Goal: Task Accomplishment & Management: Complete application form

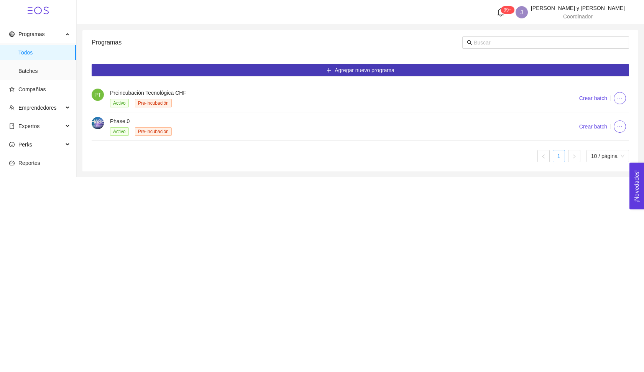
click at [249, 71] on button "Agregar nuevo programa" at bounding box center [361, 70] width 538 height 12
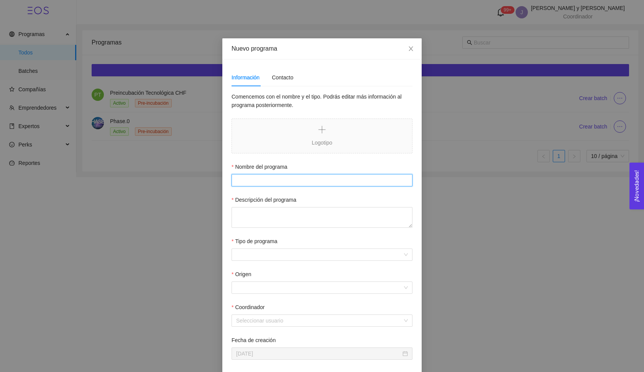
click at [325, 177] on input "Nombre del programa" at bounding box center [322, 180] width 181 height 12
type input "Ignition"
click at [320, 203] on div "Descripción del programa" at bounding box center [322, 202] width 181 height 12
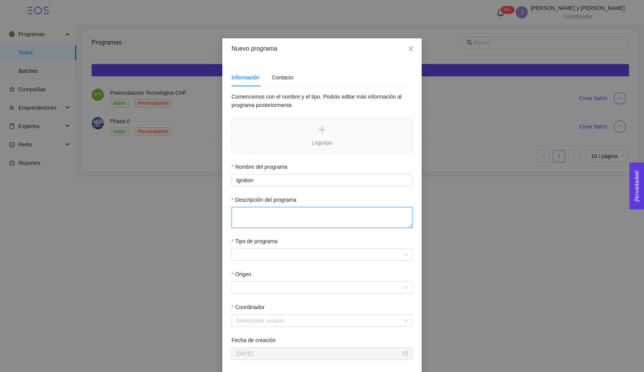
click at [297, 221] on textarea "Descripción del programa" at bounding box center [322, 217] width 181 height 21
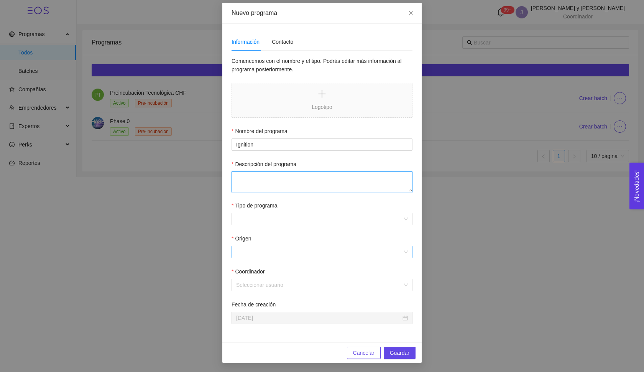
scroll to position [36, 0]
click at [276, 173] on textarea "Descripción del programa" at bounding box center [322, 181] width 181 height 21
paste textarea "Programa robusto, accesible y de alcance nacional. • Para startups en etapa tem…"
click at [234, 176] on textarea "Programa robusto, accesible y de alcance nacional. • Para startups en etapa tem…" at bounding box center [322, 181] width 181 height 21
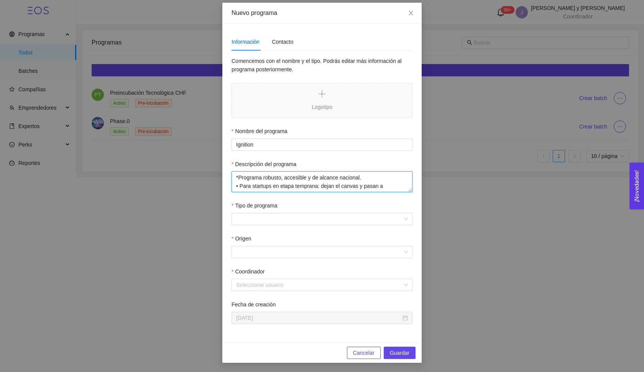
type textarea "Programa robusto, accesible y de alcance nacional. • Para startups en etapa tem…"
click at [233, 186] on textarea "Programa robusto, accesible y de alcance nacional. • Para startups en etapa tem…" at bounding box center [322, 181] width 181 height 21
drag, startPoint x: 233, startPoint y: 178, endPoint x: 351, endPoint y: 230, distance: 128.7
click at [351, 230] on form "Comencemos con el nombre y el tipo. Podrás editar más información al programa p…" at bounding box center [322, 190] width 181 height 267
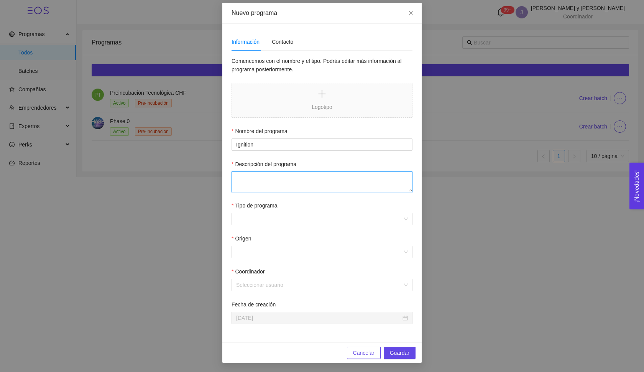
scroll to position [0, 0]
click at [272, 173] on textarea "Descripción del programa" at bounding box center [322, 181] width 181 height 21
paste textarea "El programa es robusto, accesible y de alcance nacional, diseñado para apoyar a…"
drag, startPoint x: 271, startPoint y: 179, endPoint x: 210, endPoint y: 177, distance: 60.6
click at [210, 177] on div "Nuevo programa Información Contacto Comencemos con el nombre y el tipo. Podrás …" at bounding box center [322, 186] width 644 height 372
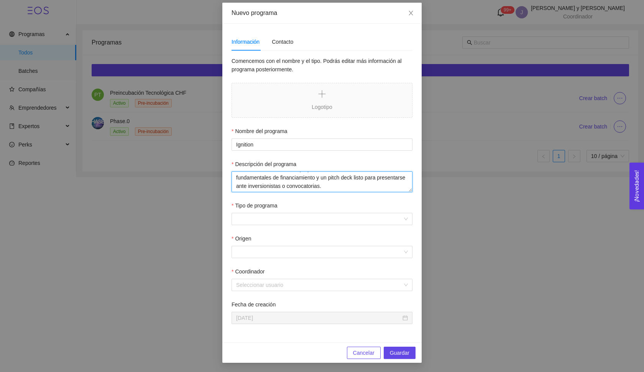
scroll to position [51, 0]
type textarea "Programa robusto, accesible y de alcance nacional, diseñado para apoyar a start…"
click at [272, 214] on input "Tipo de programa" at bounding box center [319, 219] width 166 height 12
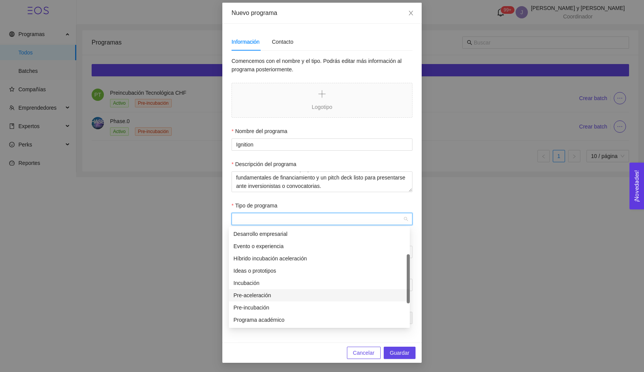
scroll to position [25, 0]
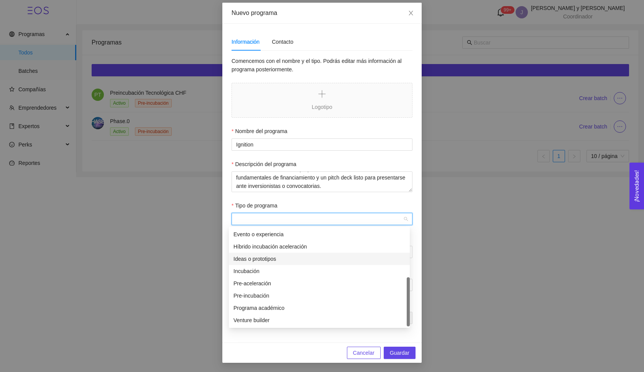
click at [267, 261] on div "Ideas o prototipos" at bounding box center [319, 259] width 172 height 8
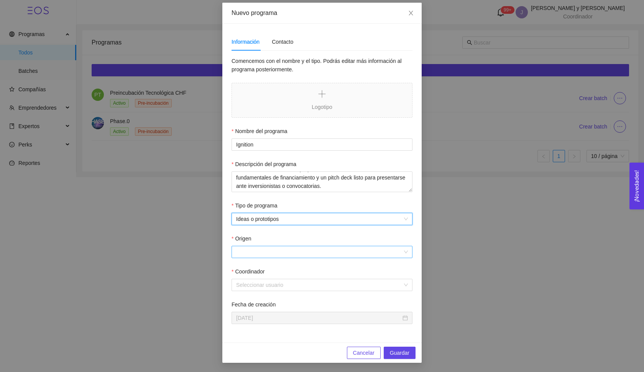
click at [268, 249] on input "Origen" at bounding box center [319, 252] width 166 height 12
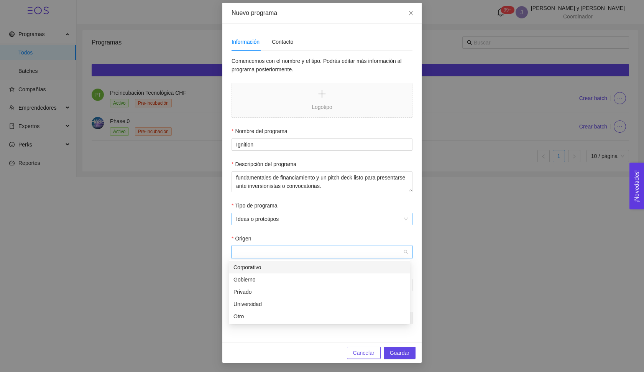
click at [272, 221] on span "Ideas o prototipos" at bounding box center [322, 219] width 172 height 12
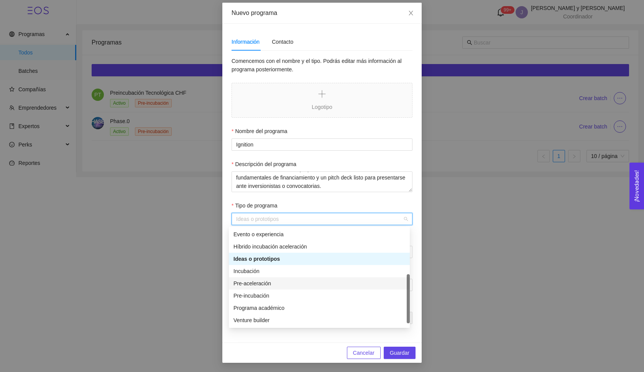
scroll to position [15, 0]
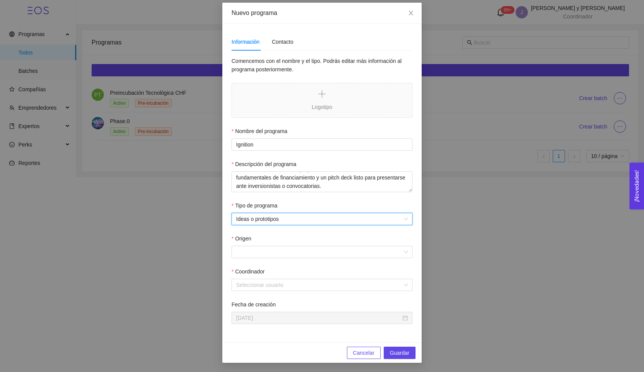
click at [286, 221] on span "Ideas o prototipos" at bounding box center [322, 219] width 172 height 12
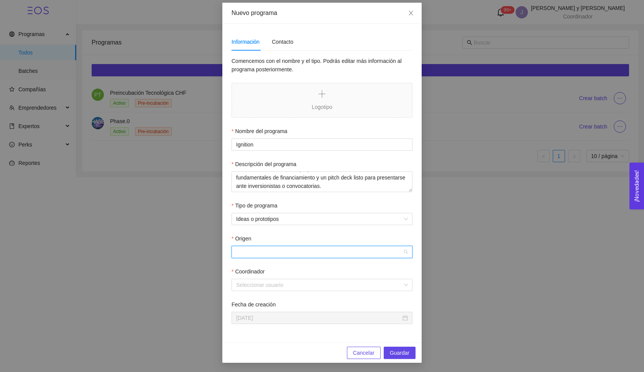
click at [294, 257] on input "Origen" at bounding box center [319, 252] width 166 height 12
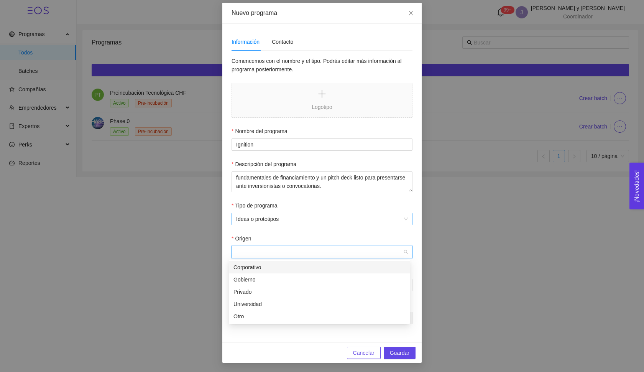
click at [301, 222] on span "Ideas o prototipos" at bounding box center [322, 219] width 172 height 12
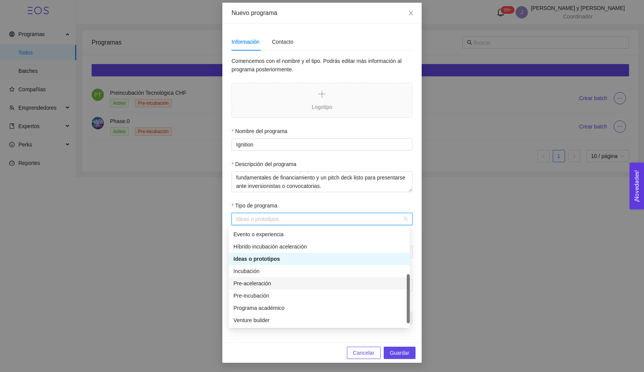
scroll to position [25, 0]
click at [273, 295] on div "Pre-incubación" at bounding box center [319, 295] width 172 height 8
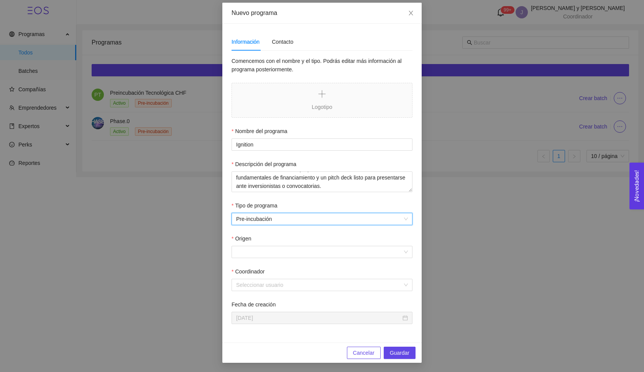
click at [303, 241] on div "Origen" at bounding box center [322, 240] width 181 height 12
click at [283, 250] on input "Origen" at bounding box center [319, 252] width 166 height 12
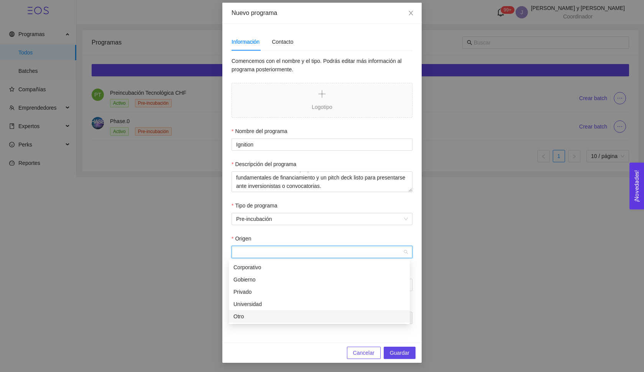
click at [266, 321] on div "Otro" at bounding box center [319, 316] width 181 height 12
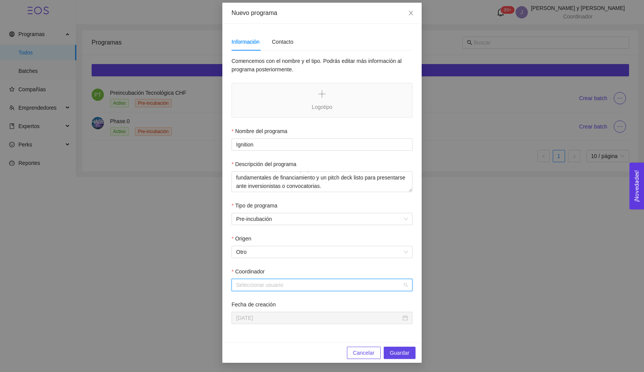
click at [273, 288] on input "Coordinador" at bounding box center [319, 285] width 166 height 12
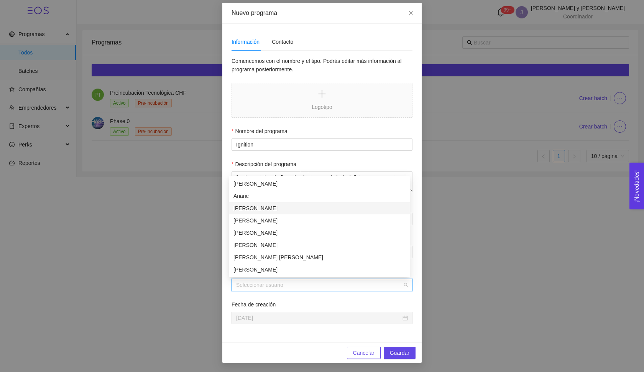
click at [284, 211] on div "[PERSON_NAME]" at bounding box center [319, 208] width 172 height 8
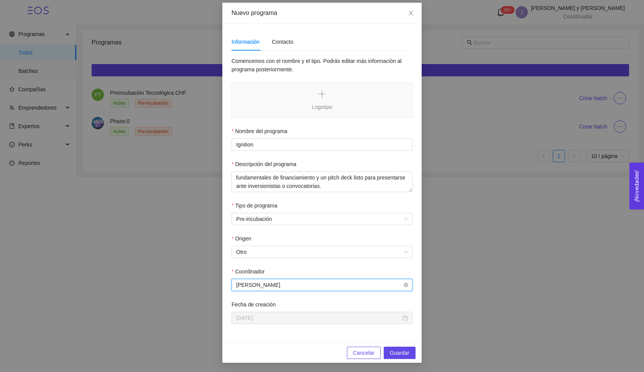
click at [286, 289] on span "[PERSON_NAME]" at bounding box center [322, 285] width 172 height 12
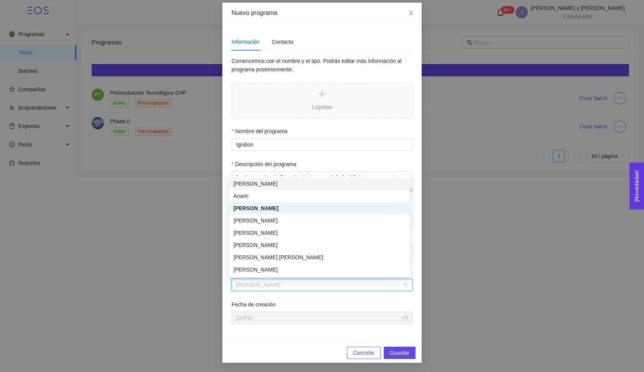
click at [269, 166] on label "Descripción del programa" at bounding box center [264, 164] width 65 height 8
click at [269, 171] on textarea "Programa robusto, accesible y de alcance nacional, diseñado para apoyar a start…" at bounding box center [322, 181] width 181 height 21
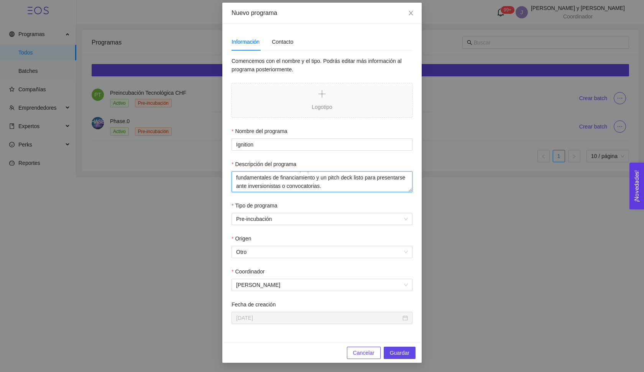
scroll to position [0, 0]
click at [272, 219] on span "Pre-incubación" at bounding box center [322, 219] width 172 height 12
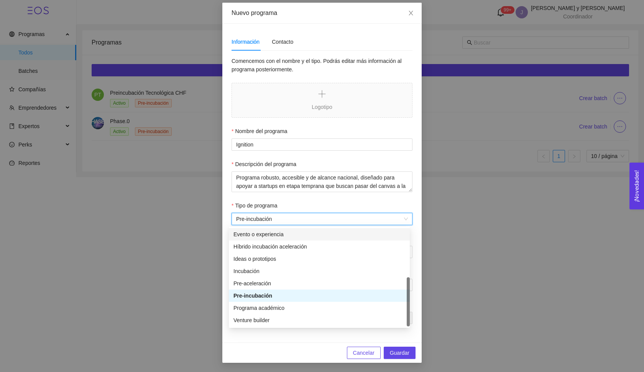
click at [232, 207] on label "Tipo de programa" at bounding box center [255, 205] width 46 height 8
click at [236, 213] on input "Tipo de programa" at bounding box center [319, 219] width 166 height 12
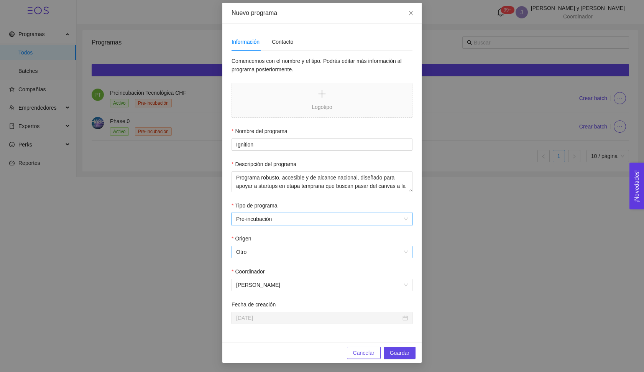
click at [244, 246] on span "Otro" at bounding box center [322, 252] width 172 height 12
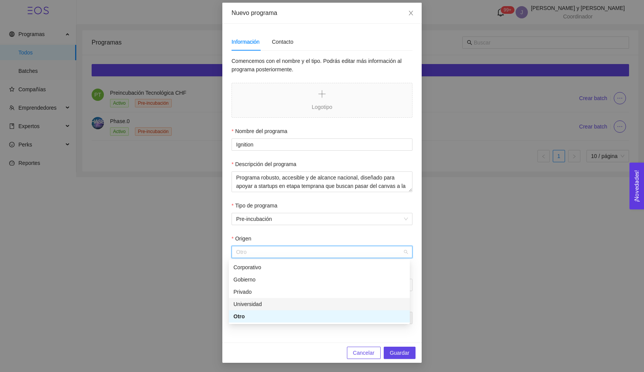
click at [252, 302] on div "Universidad" at bounding box center [319, 304] width 172 height 8
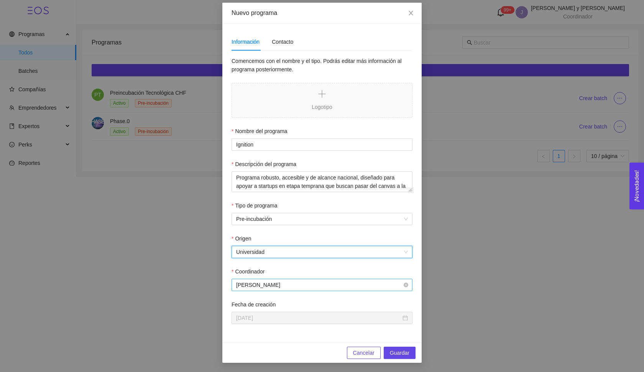
click at [256, 283] on span "[PERSON_NAME]" at bounding box center [322, 285] width 172 height 12
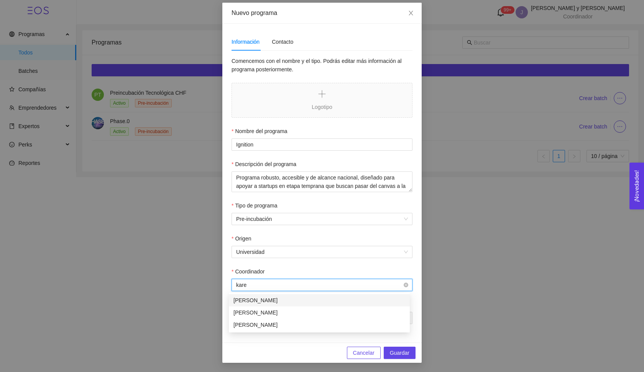
type input "[PERSON_NAME]"
click at [273, 301] on div "[PERSON_NAME]" at bounding box center [319, 300] width 172 height 8
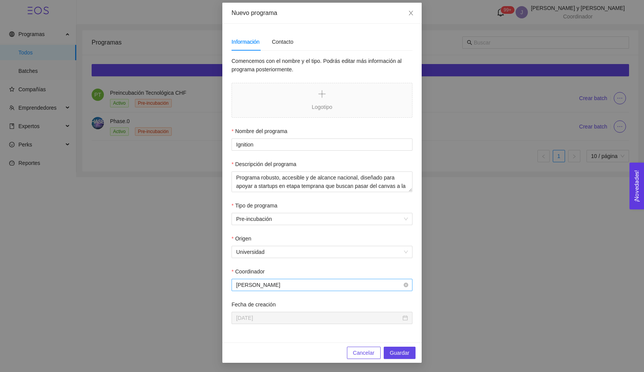
click at [301, 265] on form "Comencemos con el nombre y el tipo. Podrás editar más información al programa p…" at bounding box center [322, 190] width 181 height 267
click at [302, 286] on span "[PERSON_NAME]" at bounding box center [322, 285] width 172 height 12
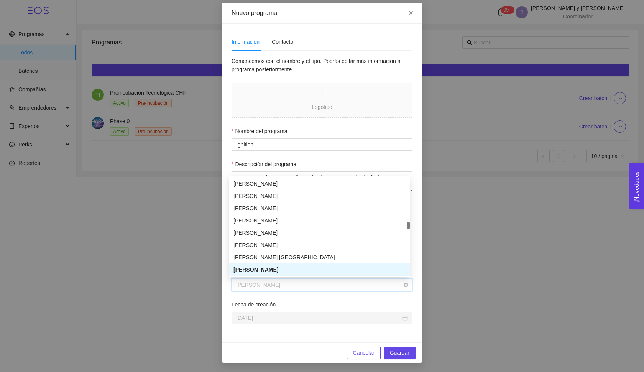
click at [302, 286] on span "[PERSON_NAME]" at bounding box center [322, 285] width 172 height 12
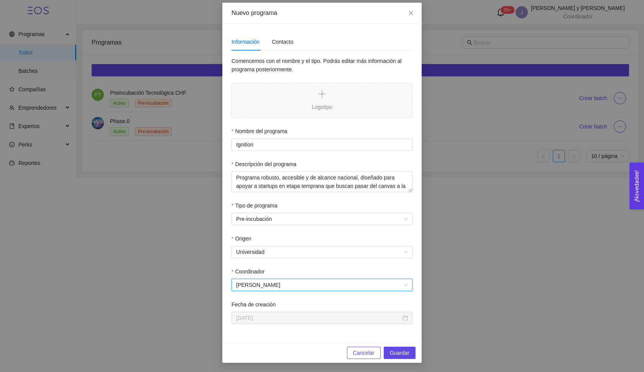
click at [301, 297] on form "Comencemos con el nombre y el tipo. Podrás editar más información al programa p…" at bounding box center [322, 190] width 181 height 267
click at [316, 328] on div "Comencemos con el nombre y el tipo. Podrás editar más información al programa p…" at bounding box center [322, 195] width 181 height 276
click at [314, 322] on div "[DATE]" at bounding box center [322, 318] width 181 height 12
click at [402, 352] on span "Guardar" at bounding box center [400, 353] width 20 height 8
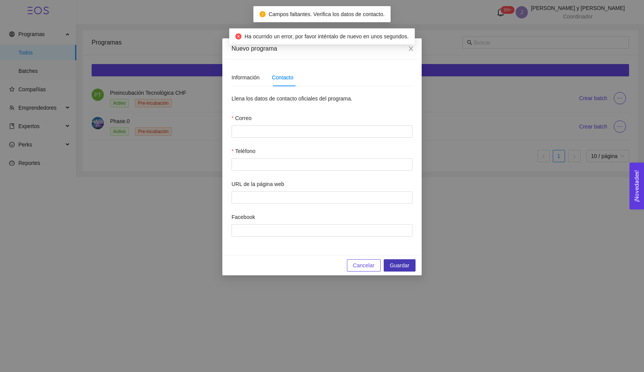
scroll to position [0, 0]
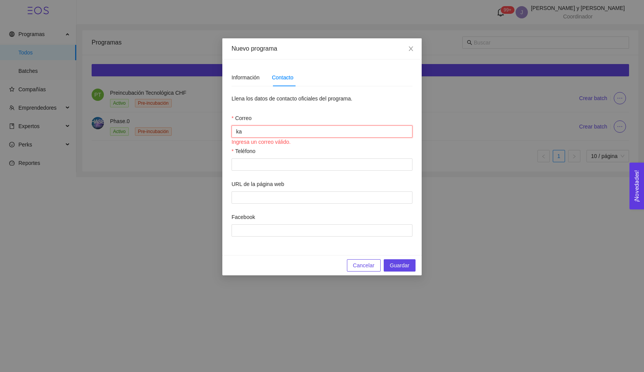
type input "k"
paste input "karenmg@tec.mx"
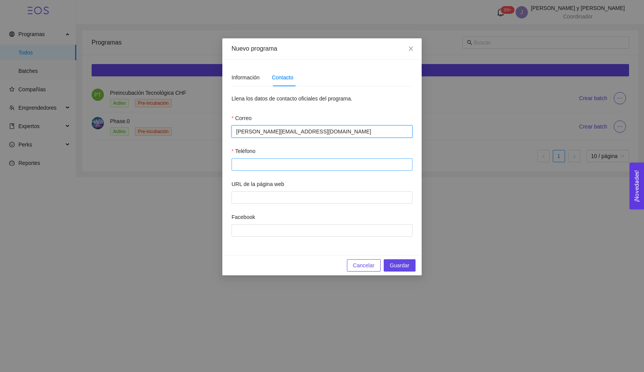
type input "karenmg@tec.mx"
type input "3314163560"
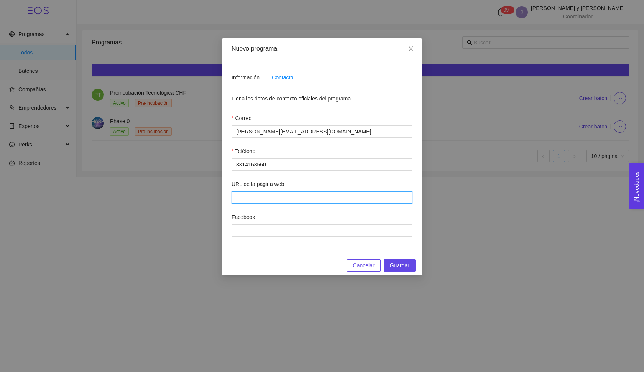
click at [265, 197] on input "URL de la página web" at bounding box center [322, 197] width 181 height 12
click at [405, 267] on span "Guardar" at bounding box center [400, 265] width 20 height 8
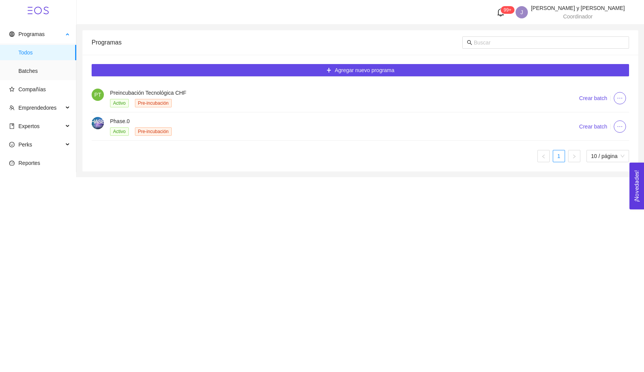
click at [56, 49] on span "Todos" at bounding box center [44, 52] width 52 height 15
click at [45, 93] on span "Compañías" at bounding box center [39, 89] width 61 height 15
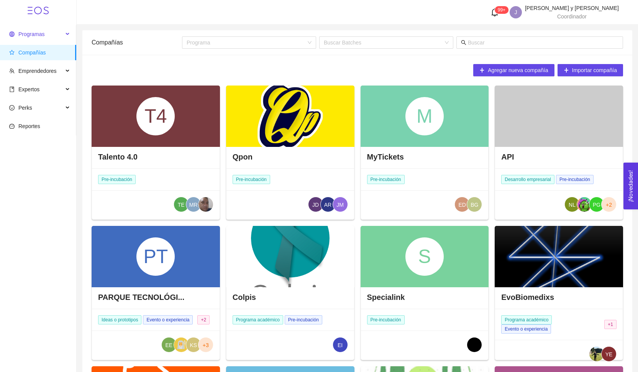
click at [52, 35] on span "Programas" at bounding box center [36, 33] width 54 height 15
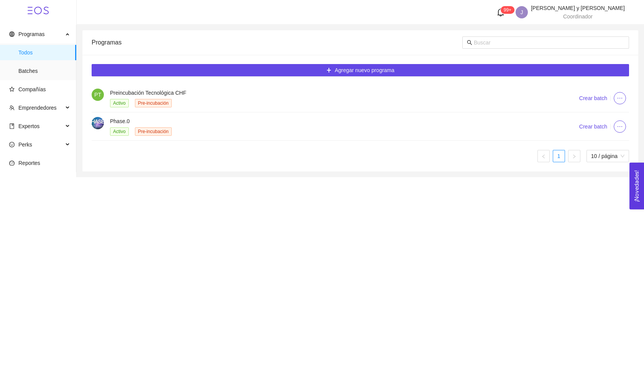
click at [202, 85] on li "PT Preincubación Tecnológica CHF Activo Pre-incubación Crear batch" at bounding box center [361, 98] width 538 height 28
click at [179, 95] on h4 "Preincubación Tecnológica CHF" at bounding box center [335, 93] width 450 height 8
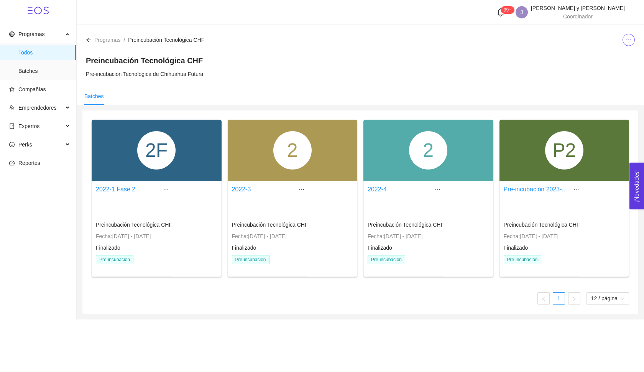
click at [90, 42] on icon "arrow-left" at bounding box center [88, 39] width 5 height 5
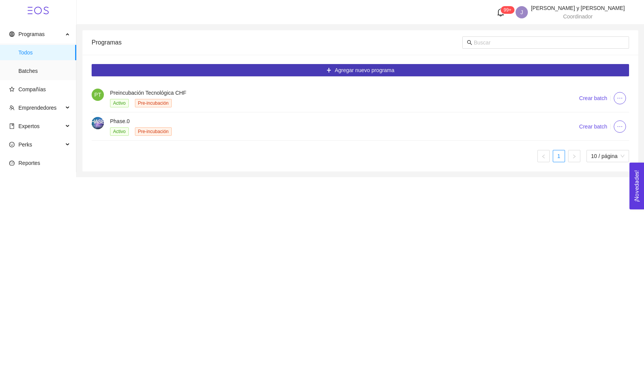
click at [361, 67] on span "Agregar nuevo programa" at bounding box center [365, 70] width 60 height 8
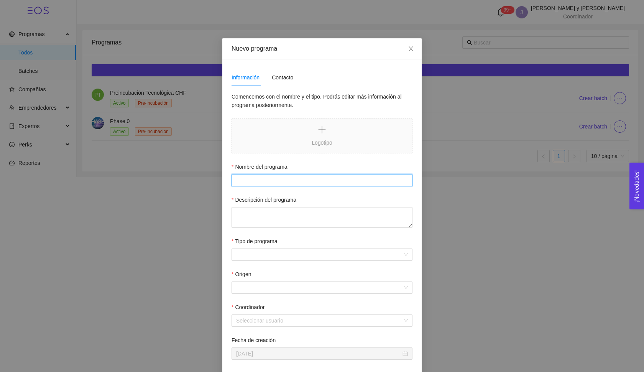
click at [295, 180] on input "Nombre del programa" at bounding box center [322, 180] width 181 height 12
type input "Ignition"
click at [281, 232] on form "Comencemos con el nombre y el tipo. Podrás editar más información al programa p…" at bounding box center [322, 225] width 181 height 267
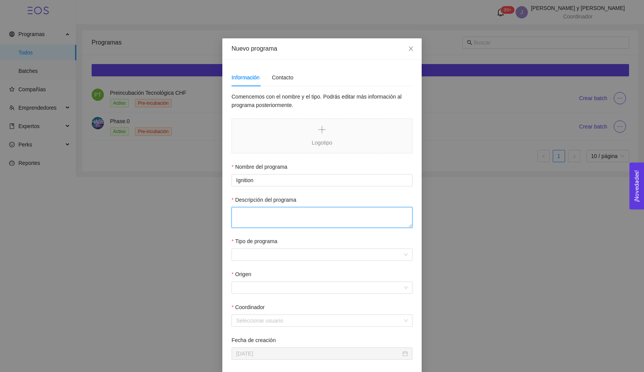
click at [279, 224] on textarea "Descripción del programa" at bounding box center [322, 217] width 181 height 21
paste textarea "robusto, accesible y de alcance nacional, diseñado para apoyar a startups en et…"
click at [233, 212] on textarea "robusto, accesible y de alcance nacional, diseñado para apoyar a startups en et…" at bounding box center [322, 217] width 181 height 21
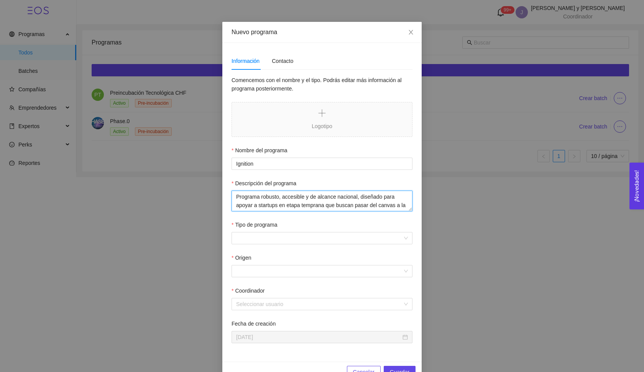
scroll to position [28, 0]
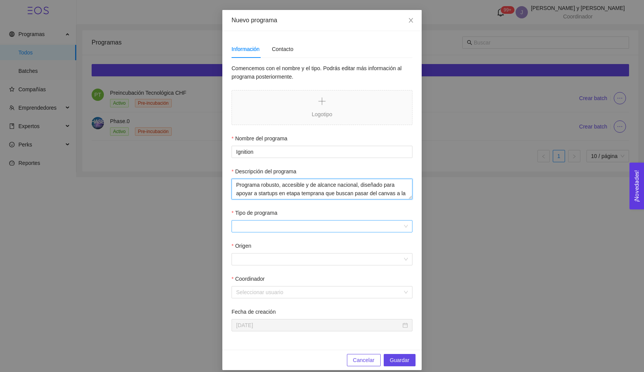
type textarea "Programa robusto, accesible y de alcance nacional, diseñado para apoyar a start…"
click at [265, 231] on input "Tipo de programa" at bounding box center [319, 226] width 166 height 12
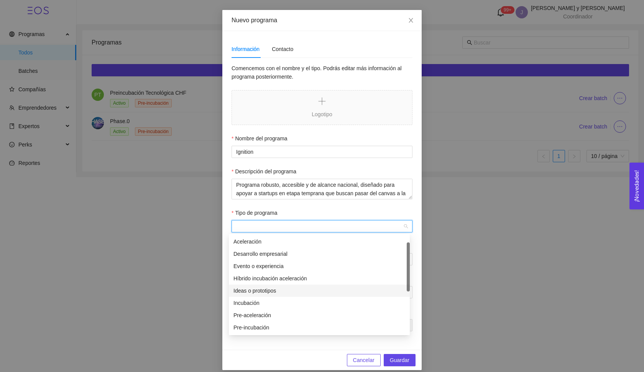
scroll to position [4, 0]
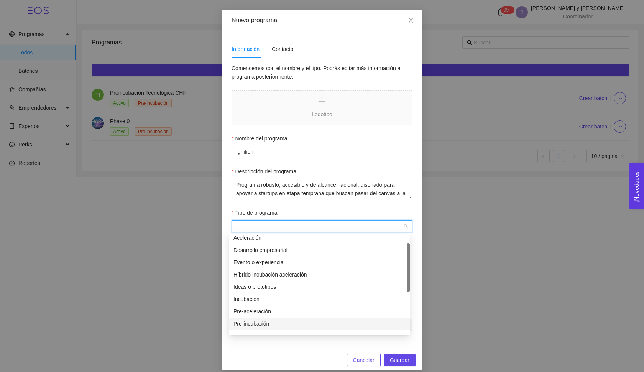
click at [252, 322] on div "Pre-incubación" at bounding box center [319, 323] width 172 height 8
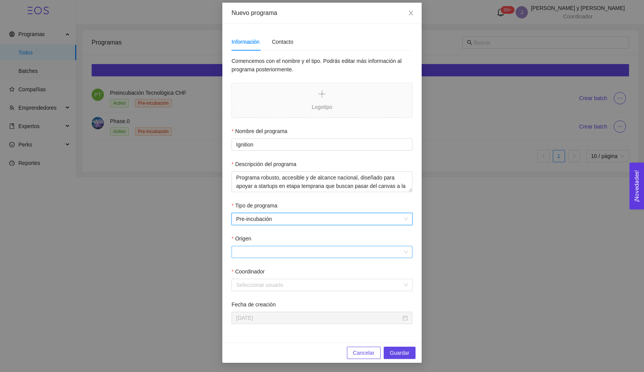
scroll to position [36, 0]
click at [260, 250] on input "Origen" at bounding box center [319, 252] width 166 height 12
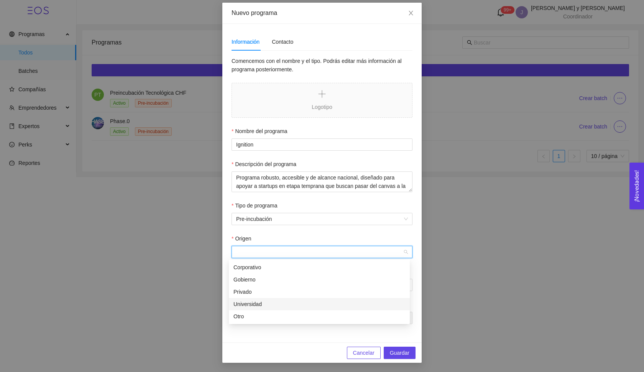
click at [263, 299] on div "Universidad" at bounding box center [319, 304] width 181 height 12
click at [269, 274] on div "Coordinador" at bounding box center [322, 273] width 181 height 12
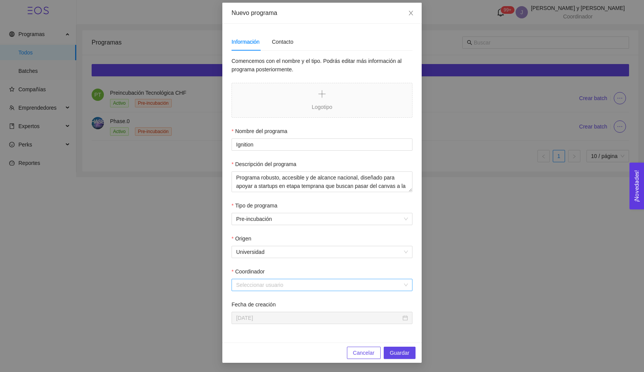
click at [268, 286] on input "Coordinador" at bounding box center [319, 285] width 166 height 12
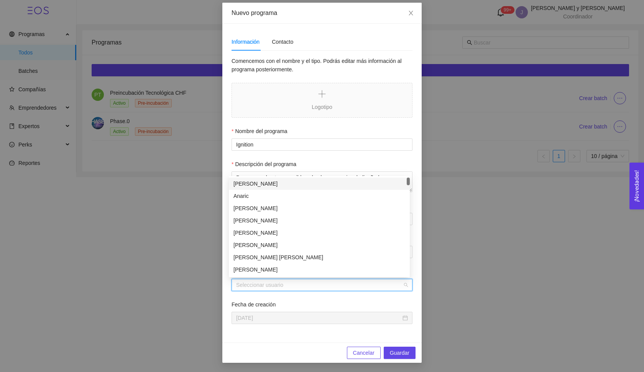
type input "a"
type input "[PERSON_NAME]"
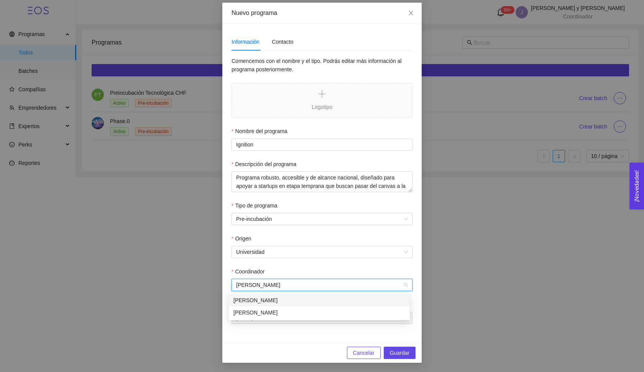
click at [271, 302] on div "[PERSON_NAME]" at bounding box center [319, 300] width 172 height 8
click at [382, 281] on span "[PERSON_NAME]" at bounding box center [322, 285] width 172 height 12
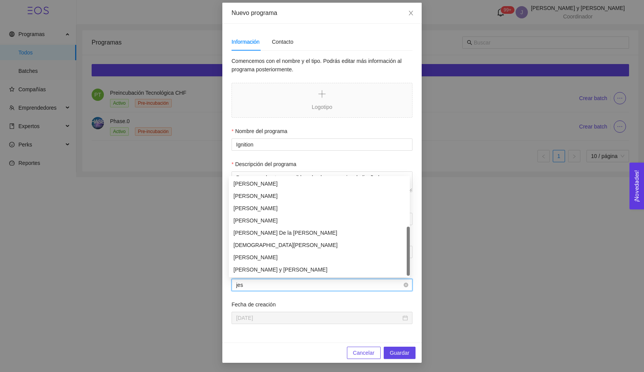
scroll to position [0, 0]
type input "[PERSON_NAME]"
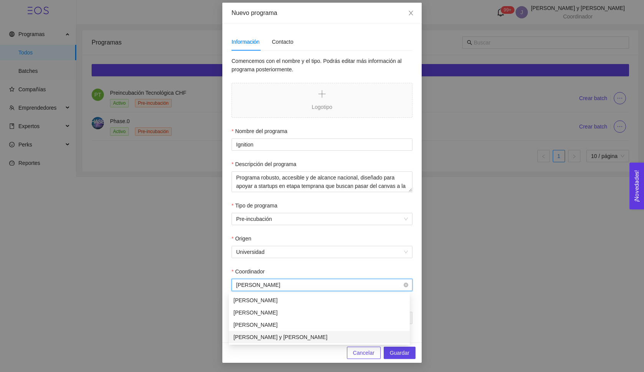
click at [327, 337] on div "[PERSON_NAME] y [PERSON_NAME]" at bounding box center [319, 337] width 172 height 8
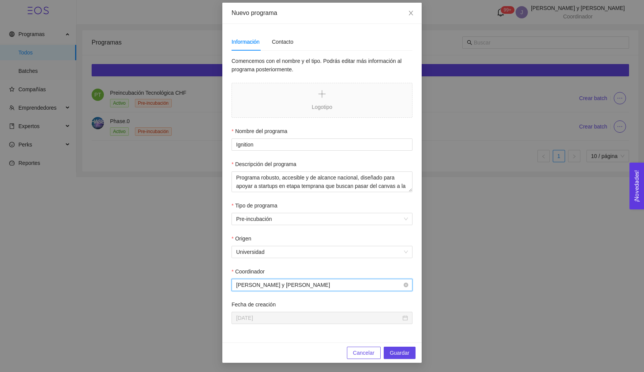
click at [345, 292] on form "Comencemos con el nombre y el tipo. Podrás editar más información al programa p…" at bounding box center [322, 190] width 181 height 267
click at [345, 287] on span "[PERSON_NAME] y [PERSON_NAME]" at bounding box center [322, 285] width 172 height 12
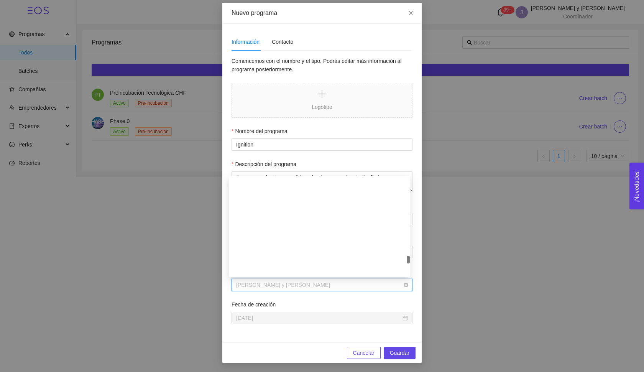
scroll to position [2721, 0]
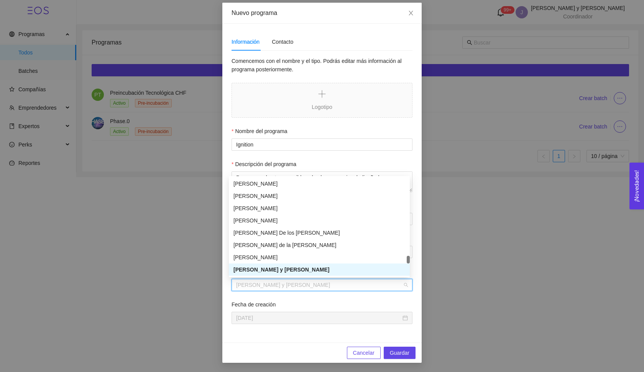
click at [348, 296] on form "Comencemos con el nombre y el tipo. Podrás editar más información al programa p…" at bounding box center [322, 190] width 181 height 267
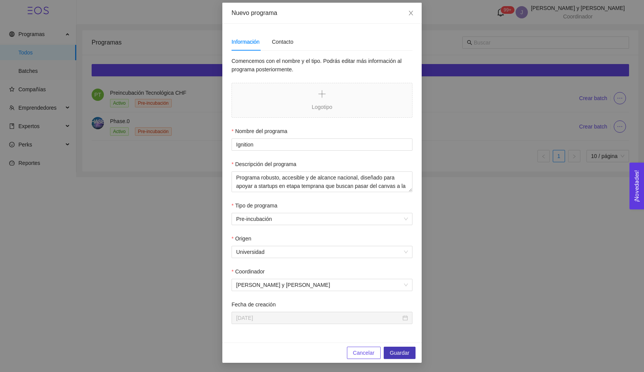
click at [394, 351] on span "Guardar" at bounding box center [400, 353] width 20 height 8
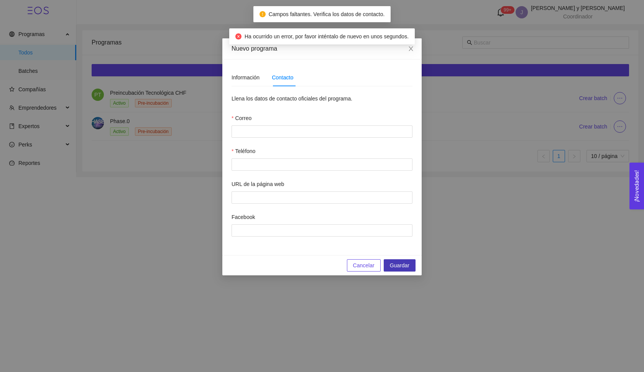
scroll to position [0, 0]
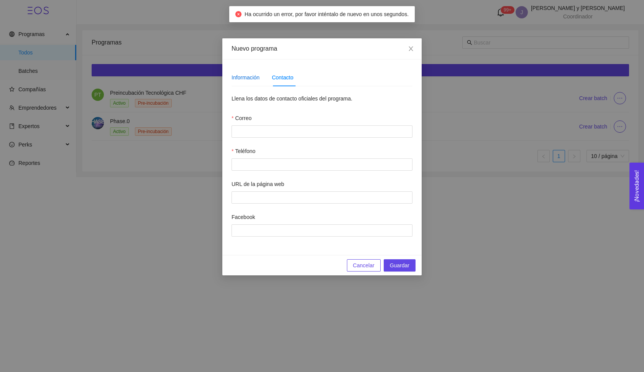
click at [259, 76] on div "Información" at bounding box center [246, 77] width 28 height 8
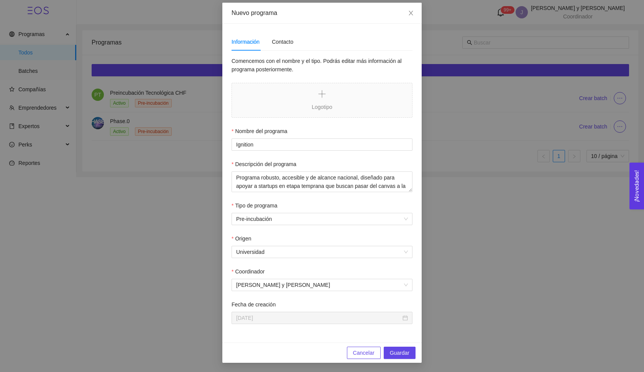
scroll to position [36, 0]
click at [309, 287] on span "[PERSON_NAME] y [PERSON_NAME]" at bounding box center [322, 285] width 172 height 12
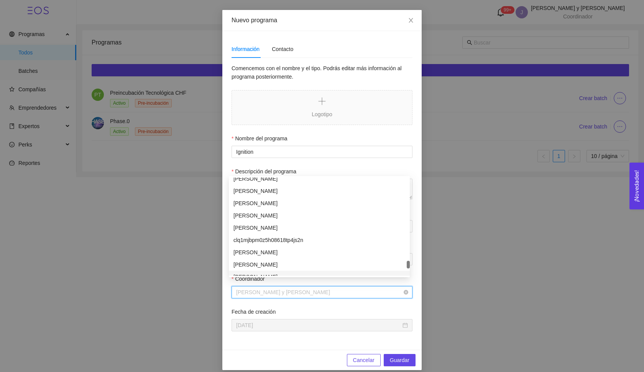
scroll to position [31, 0]
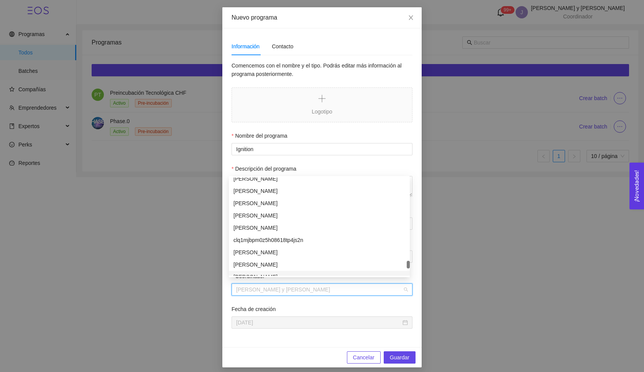
click at [307, 313] on div "Fecha de creación" at bounding box center [322, 311] width 181 height 12
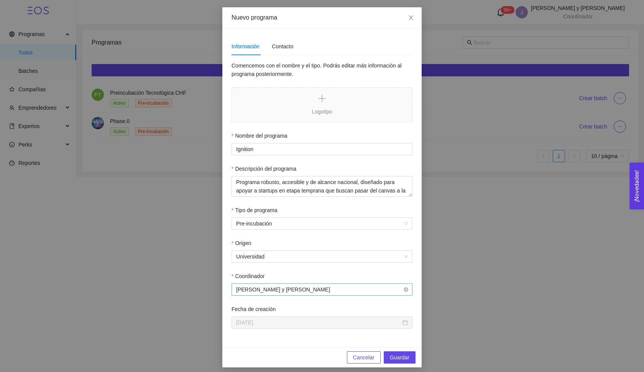
click at [327, 292] on span "[PERSON_NAME] y [PERSON_NAME]" at bounding box center [322, 290] width 172 height 12
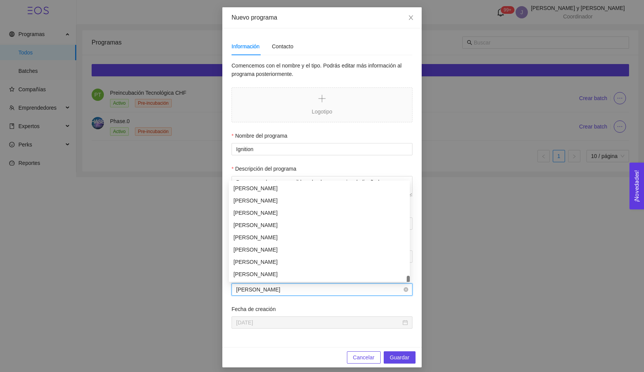
scroll to position [0, 0]
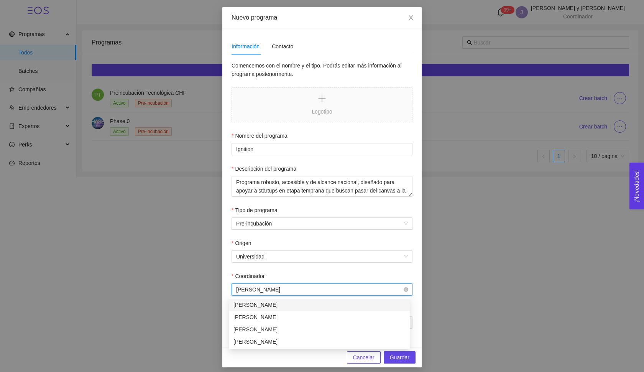
type input "[PERSON_NAME] so"
click at [276, 289] on input "[PERSON_NAME] so" at bounding box center [319, 290] width 166 height 12
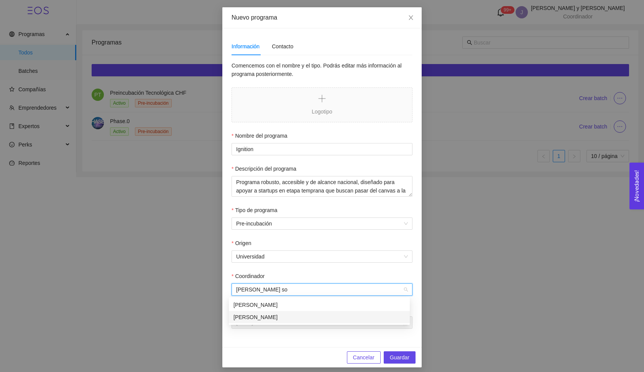
click at [267, 314] on div "[PERSON_NAME]" at bounding box center [319, 317] width 172 height 8
click at [304, 270] on form "Comencemos con el nombre y el tipo. Podrás editar más información al programa p…" at bounding box center [322, 194] width 181 height 267
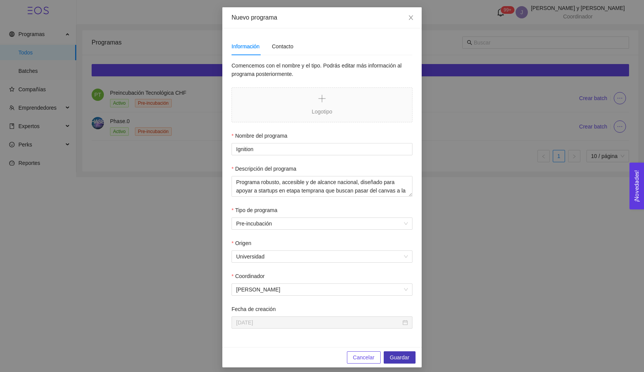
click at [396, 358] on span "Guardar" at bounding box center [400, 357] width 20 height 8
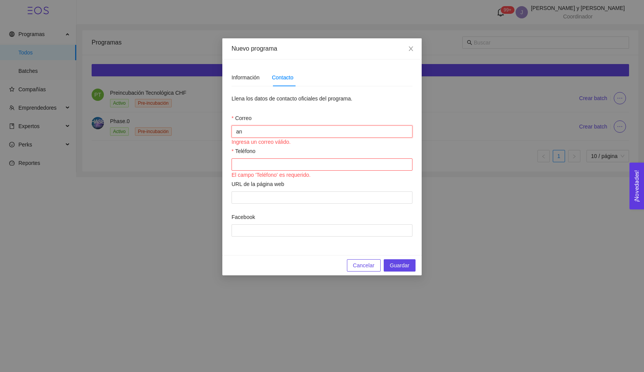
type input "a"
paste input "[EMAIL_ADDRESS][PERSON_NAME][DOMAIN_NAME]"
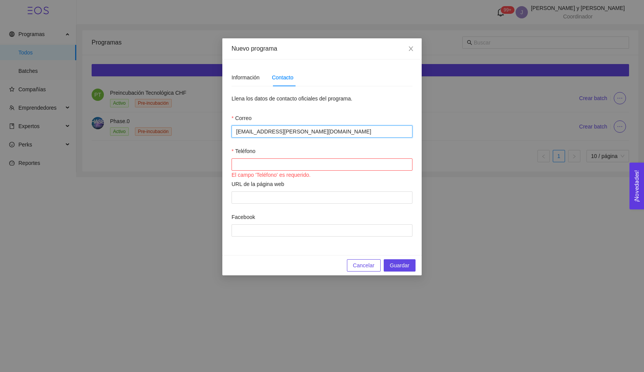
type input "[EMAIL_ADDRESS][PERSON_NAME][DOMAIN_NAME]"
click at [289, 184] on div "URL de la página web" at bounding box center [322, 186] width 181 height 12
click at [291, 152] on div "Teléfono" at bounding box center [322, 153] width 181 height 12
click at [406, 61] on div "Información Contacto Comencemos con el nombre y el tipo. Podrás editar más info…" at bounding box center [321, 157] width 199 height 196
click at [318, 168] on input "Teléfono" at bounding box center [322, 164] width 181 height 12
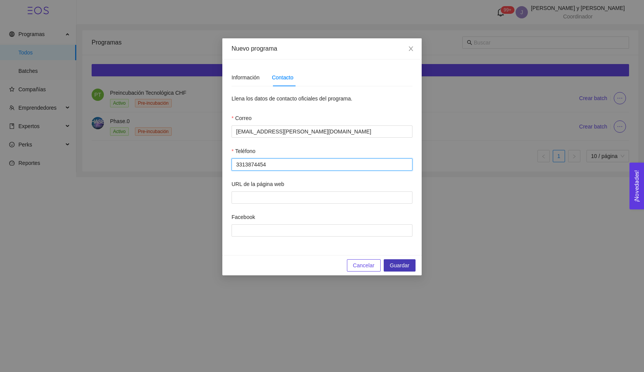
type input "3313874454"
click at [406, 269] on span "Guardar" at bounding box center [400, 265] width 20 height 8
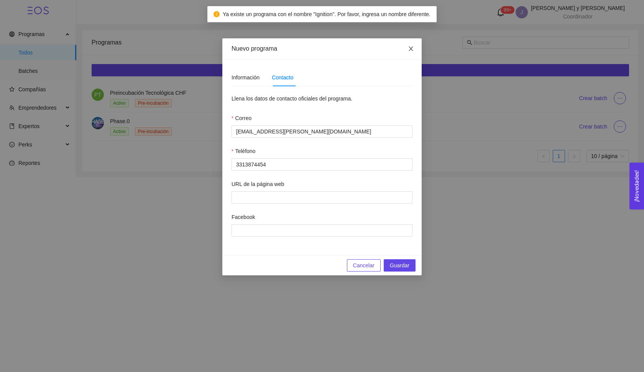
click at [413, 55] on span "Close" at bounding box center [410, 48] width 21 height 21
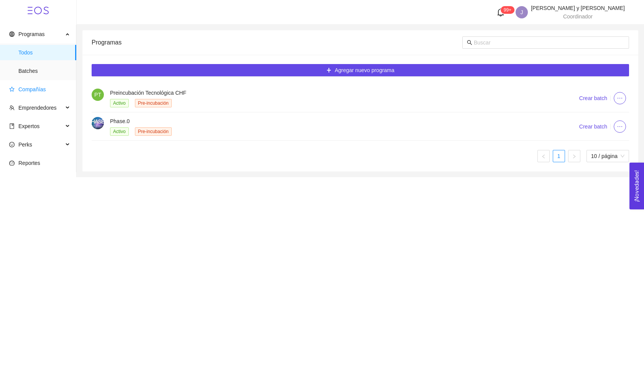
click at [48, 88] on span "Compañías" at bounding box center [39, 89] width 61 height 15
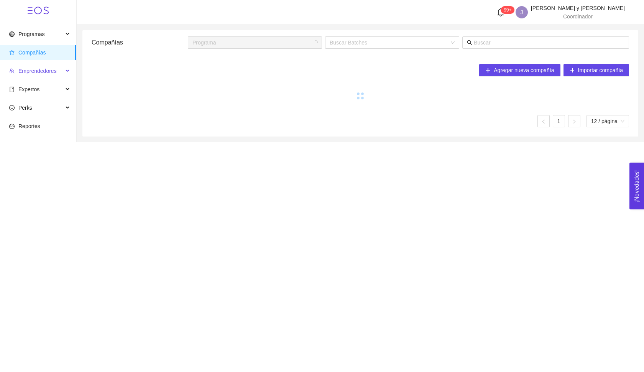
click at [43, 70] on span "Emprendedores" at bounding box center [37, 71] width 38 height 6
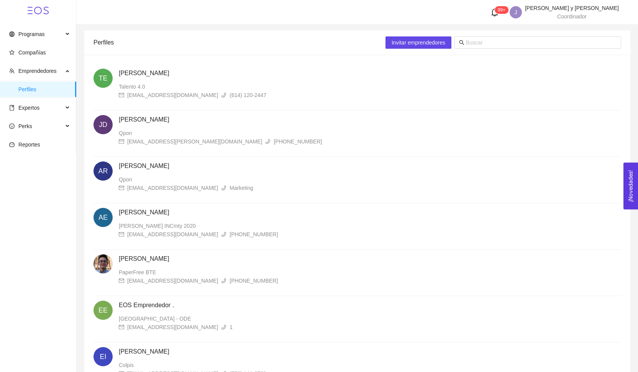
click at [45, 44] on ul "Programas Compañías Emprendedores Perfiles Expertos Perks Reportes" at bounding box center [38, 89] width 76 height 129
click at [41, 39] on span "Programas" at bounding box center [36, 33] width 54 height 15
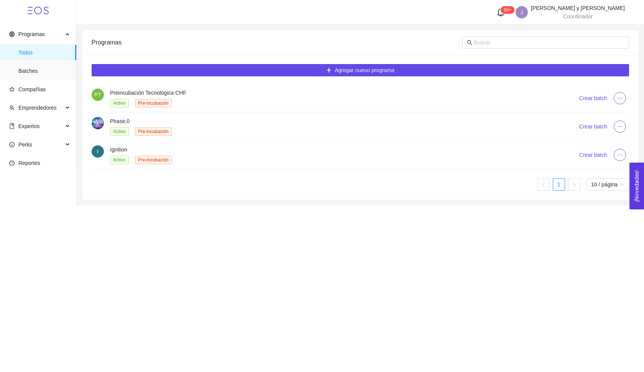
click at [557, 156] on div "Activo Pre-incubación" at bounding box center [335, 159] width 450 height 9
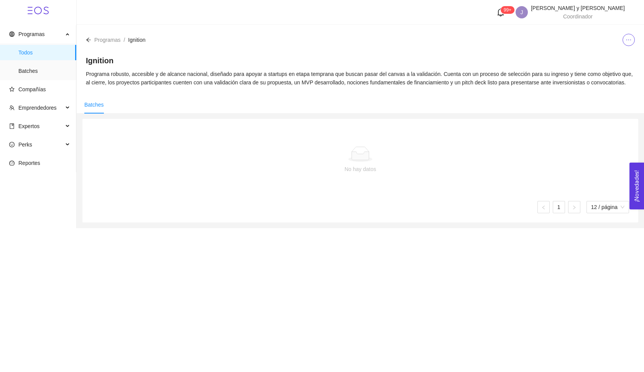
click at [631, 41] on icon "ellipsis" at bounding box center [629, 40] width 6 height 6
click at [567, 157] on div at bounding box center [360, 153] width 525 height 15
click at [629, 42] on icon "ellipsis" at bounding box center [629, 40] width 6 height 6
click at [620, 54] on span "Editar" at bounding box center [615, 55] width 28 height 8
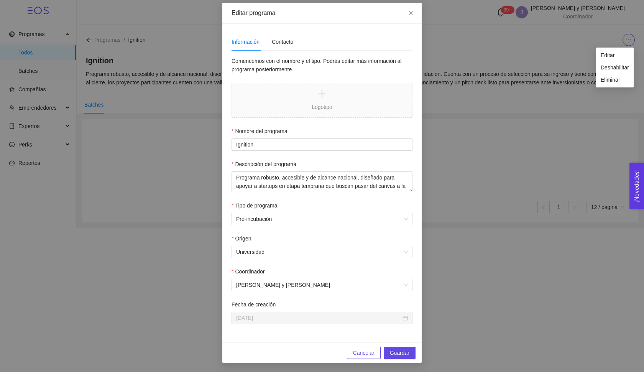
scroll to position [36, 0]
click at [390, 349] on span "Guardar" at bounding box center [400, 353] width 20 height 8
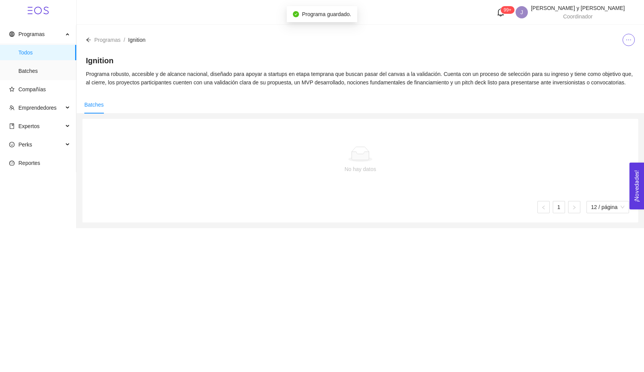
scroll to position [31, 0]
click at [206, 186] on div "No hay datos" at bounding box center [361, 160] width 538 height 64
click at [47, 68] on span "Batches" at bounding box center [44, 70] width 52 height 15
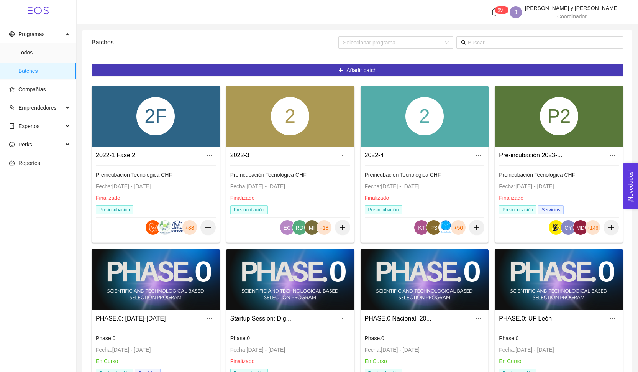
click at [360, 71] on span "Añadir batch" at bounding box center [362, 70] width 30 height 8
